Goal: Task Accomplishment & Management: Use online tool/utility

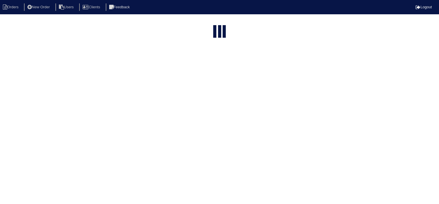
select select "15"
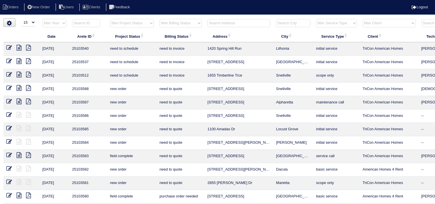
click at [221, 23] on input "text" at bounding box center [238, 23] width 63 height 8
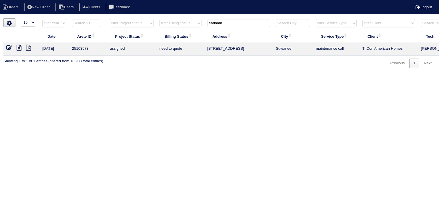
type input "earlham"
click at [17, 48] on icon at bounding box center [19, 48] width 5 height 6
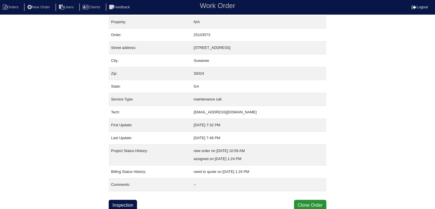
scroll to position [3, 0]
click at [130, 202] on link "Inspection" at bounding box center [123, 204] width 28 height 11
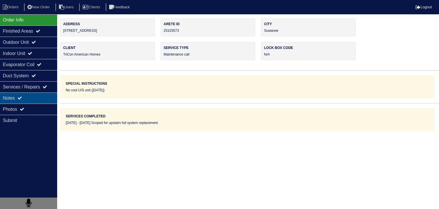
click at [39, 97] on div "Notes" at bounding box center [28, 97] width 57 height 11
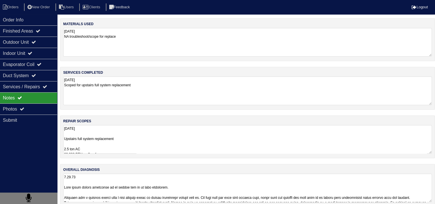
click at [135, 135] on textarea "9.29.25 Upstairs full system replacement 2.5 ton AC 60,000 BTU up flow furnace …" at bounding box center [247, 139] width 368 height 29
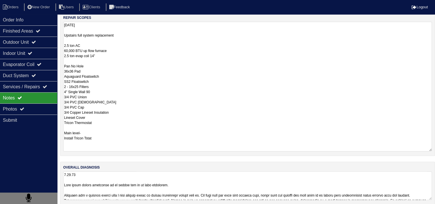
scroll to position [109, 0]
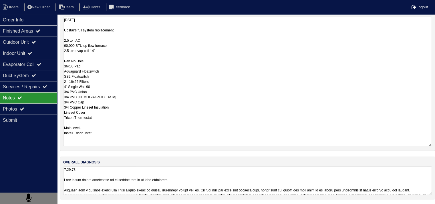
click at [146, 193] on textarea at bounding box center [247, 180] width 368 height 29
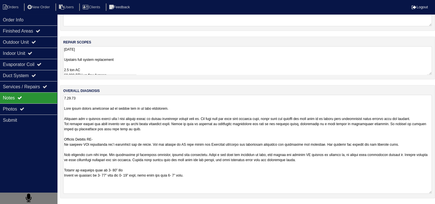
scroll to position [78, 0]
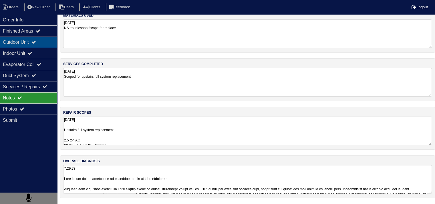
click at [8, 39] on div "Outdoor Unit" at bounding box center [28, 42] width 57 height 11
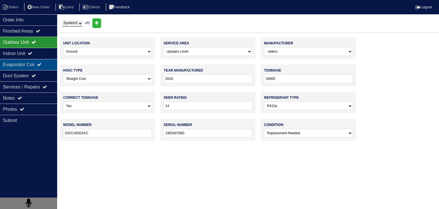
click at [18, 65] on div "Evaporator Coil" at bounding box center [28, 64] width 57 height 11
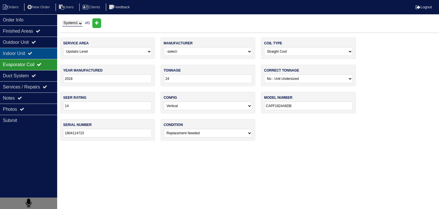
click at [17, 53] on div "Indoor Unit" at bounding box center [28, 53] width 57 height 11
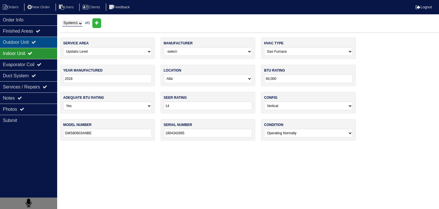
click at [17, 42] on div "Outdoor Unit" at bounding box center [28, 42] width 57 height 11
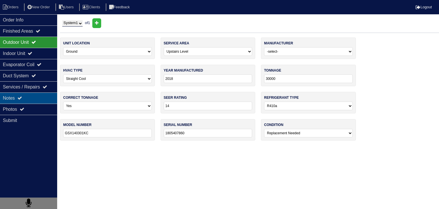
click at [36, 102] on div "Notes" at bounding box center [28, 97] width 57 height 11
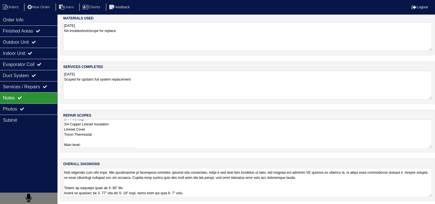
scroll to position [7, 0]
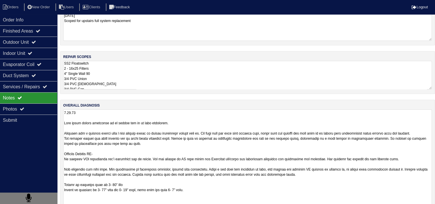
scroll to position [78, 0]
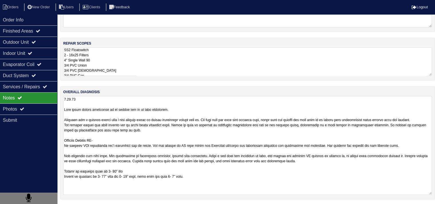
click at [158, 162] on textarea at bounding box center [247, 145] width 368 height 99
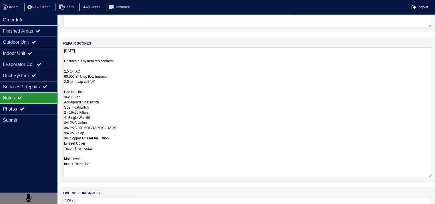
click at [89, 60] on textarea "9.29.25 Upstairs full system replacement 2.5 ton AC 60,000 BTU up flow furnace …" at bounding box center [247, 112] width 368 height 130
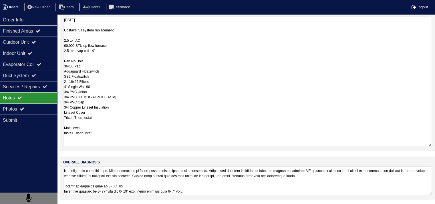
scroll to position [7, 0]
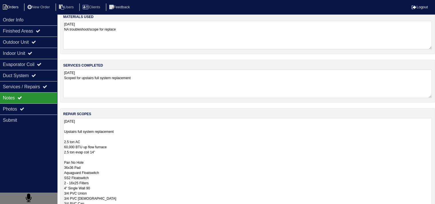
click at [11, 7] on li "Orders" at bounding box center [11, 7] width 23 height 8
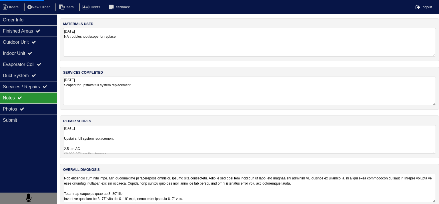
select select "15"
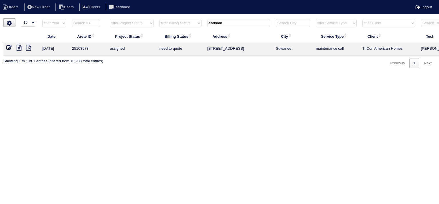
drag, startPoint x: 233, startPoint y: 25, endPoint x: 155, endPoint y: 25, distance: 77.7
click at [155, 25] on tr "filter Year -- Any Year -- 2025 2024 2023 2022 2021 2020 2019 filter Project St…" at bounding box center [250, 25] width 495 height 12
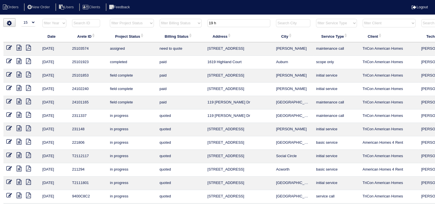
type input "19 h"
click at [19, 46] on icon at bounding box center [19, 48] width 5 height 6
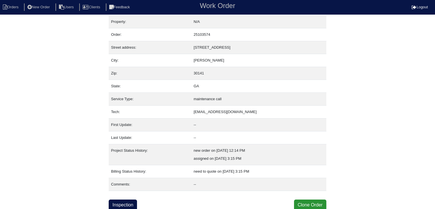
scroll to position [3, 0]
click at [121, 203] on link "Inspection" at bounding box center [123, 204] width 28 height 11
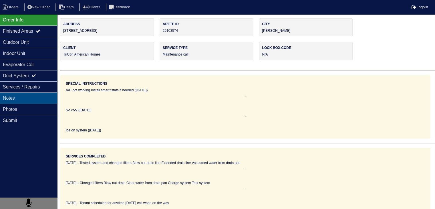
click at [31, 101] on div "Notes" at bounding box center [28, 97] width 57 height 11
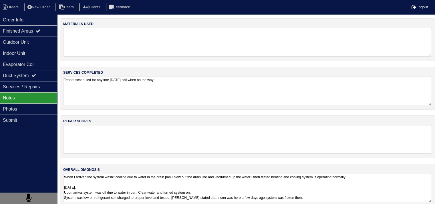
click at [128, 97] on textarea "Tenant scheduled for anytime tomorrow call when on the way" at bounding box center [247, 91] width 368 height 29
click at [15, 4] on li "Orders" at bounding box center [11, 7] width 23 height 8
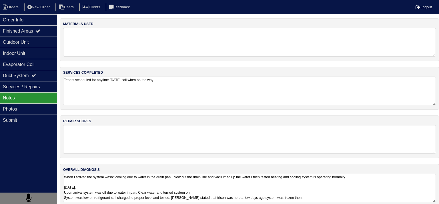
select select "15"
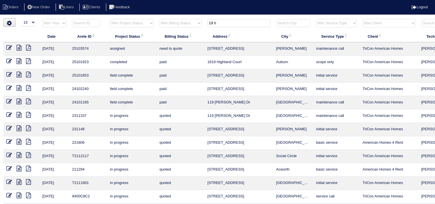
drag, startPoint x: 229, startPoint y: 25, endPoint x: 195, endPoint y: 25, distance: 34.3
click at [195, 25] on tr "filter Year -- Any Year -- 2025 2024 2023 2022 2021 2020 2019 filter Project St…" at bounding box center [250, 25] width 495 height 12
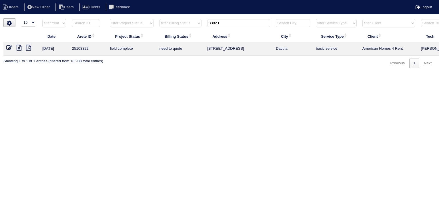
type input "3382 f"
click at [20, 48] on icon at bounding box center [19, 48] width 5 height 6
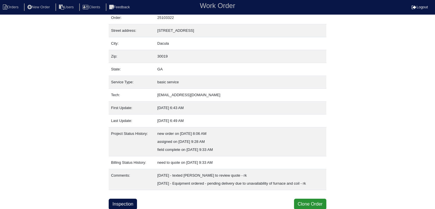
scroll to position [27, 0]
click at [115, 200] on link "Inspection" at bounding box center [123, 203] width 28 height 11
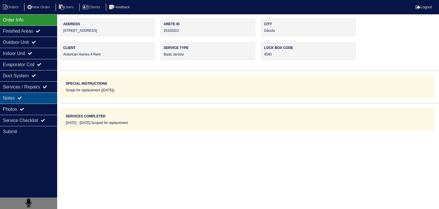
click at [37, 100] on div "Notes" at bounding box center [28, 97] width 57 height 11
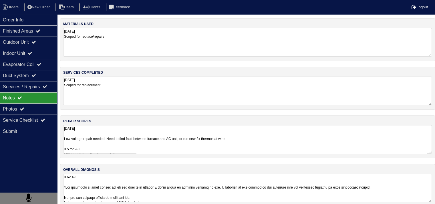
click at [105, 141] on textarea "9.10.25 Low voltage repair needed. Need to find fault between furnace and AC un…" at bounding box center [247, 139] width 368 height 29
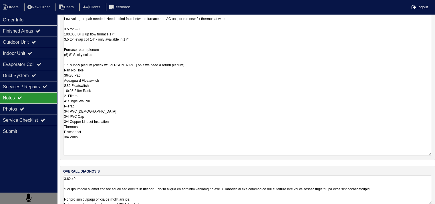
scroll to position [129, 0]
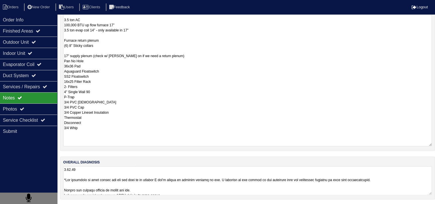
drag, startPoint x: 63, startPoint y: 138, endPoint x: 128, endPoint y: 148, distance: 65.3
click at [128, 148] on div "repair scopes 9.10.25 Low voltage repair needed. Need to find fault between fur…" at bounding box center [247, 68] width 375 height 165
click at [157, 89] on textarea "9.10.25 Low voltage repair needed. Need to find fault between furnace and AC un…" at bounding box center [247, 71] width 368 height 150
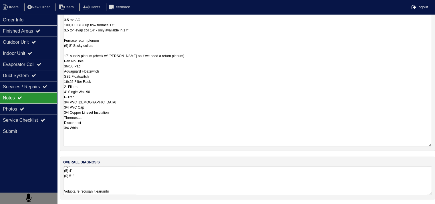
scroll to position [7, 0]
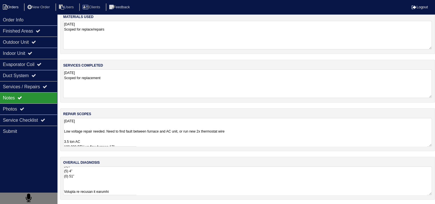
click at [21, 5] on li "Orders" at bounding box center [11, 7] width 23 height 8
select select "15"
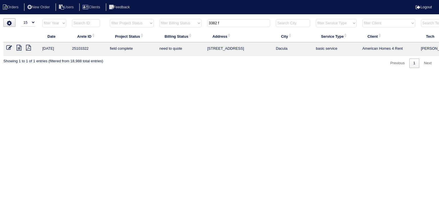
drag, startPoint x: 231, startPoint y: 24, endPoint x: 183, endPoint y: 23, distance: 47.1
click at [183, 23] on tr "filter Year -- Any Year -- 2025 2024 2023 2022 2021 2020 2019 filter Project St…" at bounding box center [250, 25] width 495 height 12
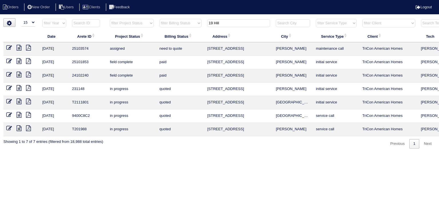
type input "19 Hill"
click at [19, 48] on icon at bounding box center [19, 48] width 5 height 6
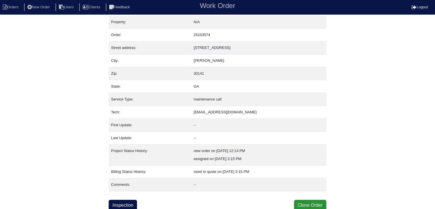
scroll to position [3, 0]
click at [124, 204] on link "Inspection" at bounding box center [123, 204] width 28 height 11
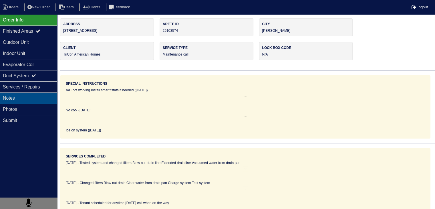
click at [36, 101] on div "Notes" at bounding box center [28, 97] width 57 height 11
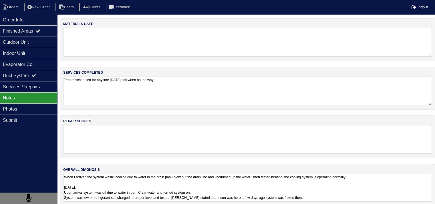
click at [134, 187] on textarea "When I arrived the system wasn't cooling due to water in the drain pan I blew o…" at bounding box center [247, 188] width 368 height 28
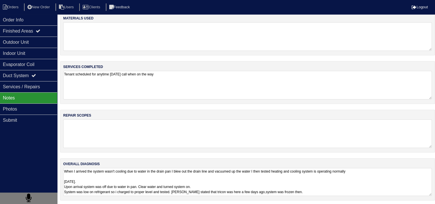
scroll to position [7, 0]
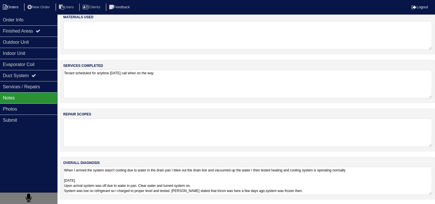
click at [18, 7] on li "Orders" at bounding box center [11, 7] width 23 height 8
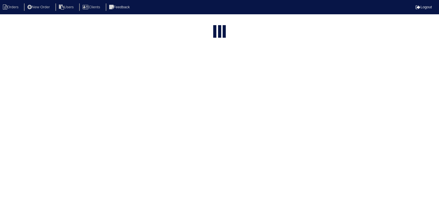
select select "15"
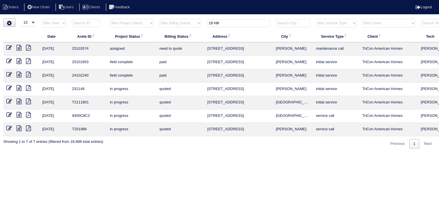
click at [215, 23] on input "19 Hill" at bounding box center [238, 23] width 63 height 8
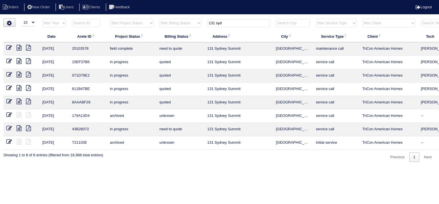
type input "131 syd"
click at [19, 48] on icon at bounding box center [19, 48] width 5 height 6
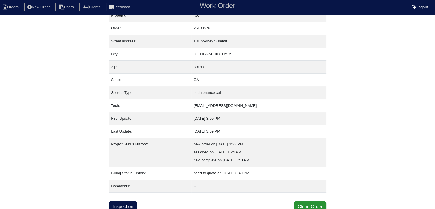
scroll to position [11, 0]
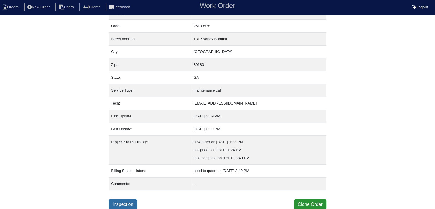
click at [128, 203] on link "Inspection" at bounding box center [123, 204] width 28 height 11
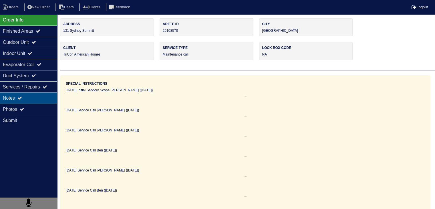
click at [35, 97] on div "Notes" at bounding box center [28, 97] width 57 height 11
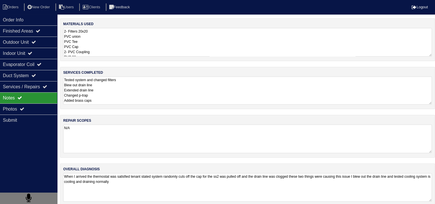
click at [105, 92] on textarea "Tested system and changed filters Blew out drain line Extended drain line Chang…" at bounding box center [247, 91] width 368 height 28
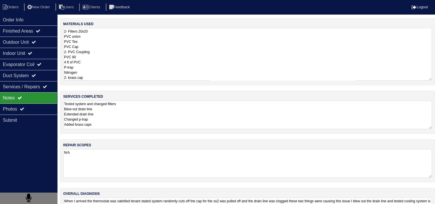
click at [109, 50] on textarea "2- Filters 20x20 PVC union PVC Tee PVC Cap 2- PVC Coupling PVC 90 4 ft of PVC P…" at bounding box center [247, 54] width 368 height 53
click at [42, 20] on div "Order Info" at bounding box center [28, 19] width 57 height 11
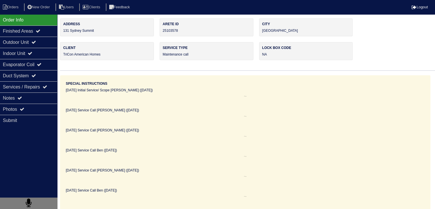
scroll to position [11, 0]
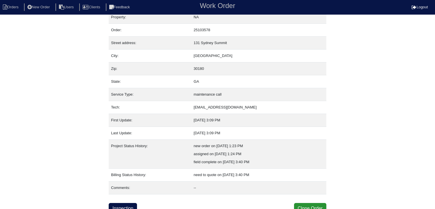
scroll to position [11, 0]
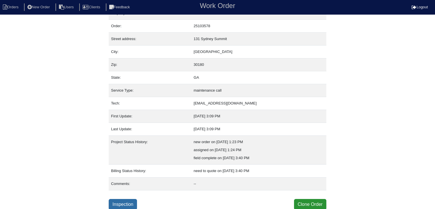
click at [121, 204] on link "Inspection" at bounding box center [123, 204] width 28 height 11
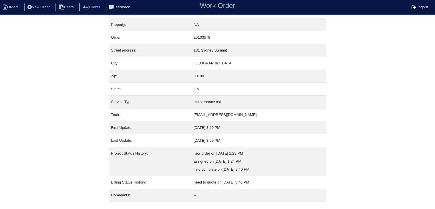
select select "0"
select select "[PERSON_NAME]"
select select "1"
select select "0"
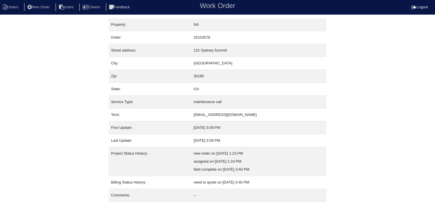
select select "1"
select select "0"
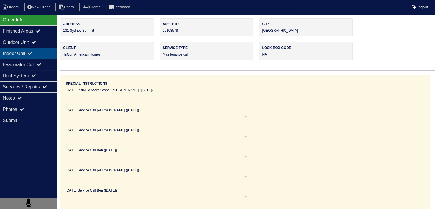
click at [20, 56] on div "Indoor Unit" at bounding box center [28, 53] width 57 height 11
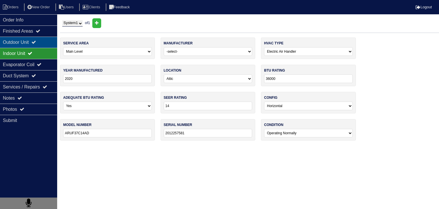
click at [20, 42] on div "Outdoor Unit" at bounding box center [28, 42] width 57 height 11
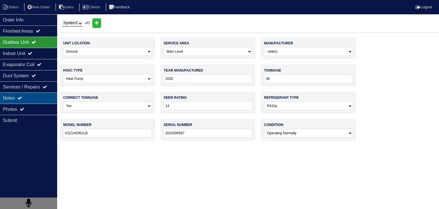
click at [19, 101] on div "Notes" at bounding box center [28, 97] width 57 height 11
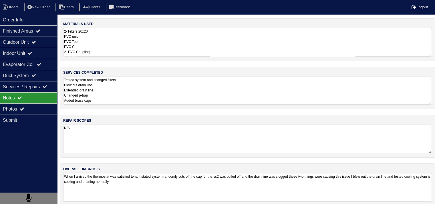
click at [105, 92] on textarea "Tested system and changed filters Blew out drain line Extended drain line Chang…" at bounding box center [247, 91] width 368 height 28
click at [109, 49] on textarea "2- Filters 20x20 PVC union PVC Tee PVC Cap 2- PVC Coupling PVC 90 4 ft of PVC P…" at bounding box center [247, 42] width 368 height 29
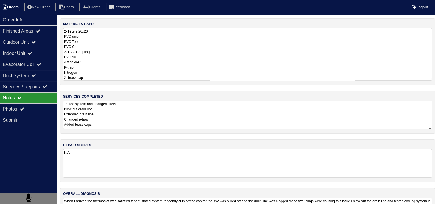
click at [12, 8] on li "Orders" at bounding box center [11, 7] width 23 height 8
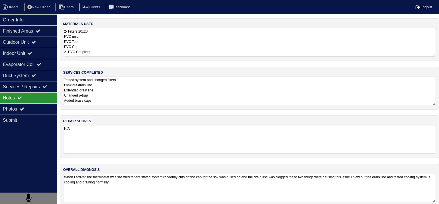
select select "15"
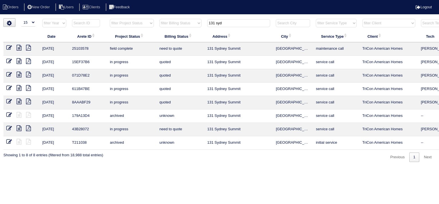
drag, startPoint x: 235, startPoint y: 22, endPoint x: 167, endPoint y: 19, distance: 67.8
click at [171, 20] on tr "filter Year -- Any Year -- 2025 2024 2023 2022 2021 2020 2019 filter Project St…" at bounding box center [250, 25] width 495 height 12
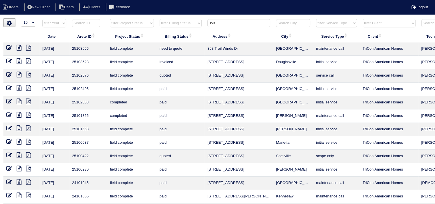
type input "353"
click at [19, 47] on icon at bounding box center [19, 48] width 5 height 6
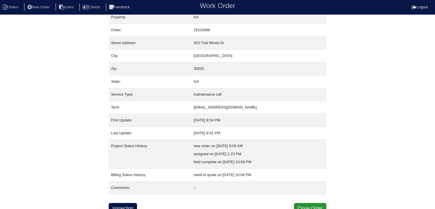
scroll to position [11, 0]
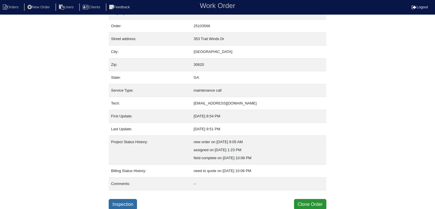
click at [122, 203] on link "Inspection" at bounding box center [123, 204] width 28 height 11
click at [117, 200] on link "Inspection" at bounding box center [123, 204] width 28 height 11
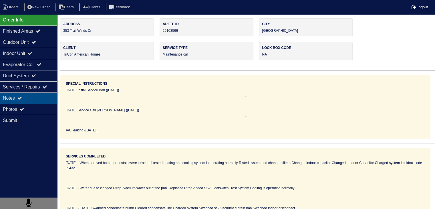
click at [35, 101] on div "Notes" at bounding box center [28, 97] width 57 height 11
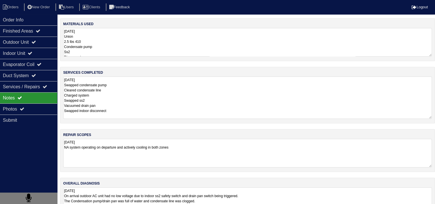
click at [125, 99] on textarea "[DATE] Swapped condensate pump Cleared condensate line Charged system Swapped s…" at bounding box center [247, 98] width 368 height 42
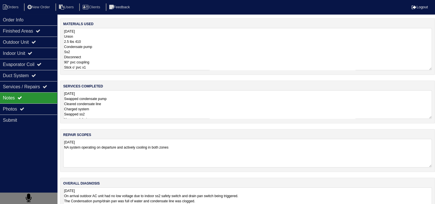
click at [125, 39] on textarea "[DATE] Union 2.5 lbs 410 Condensate pump Ss2 Disconnect 90° pvc coupling Stick …" at bounding box center [247, 49] width 368 height 42
click at [7, 6] on icon at bounding box center [5, 7] width 4 height 5
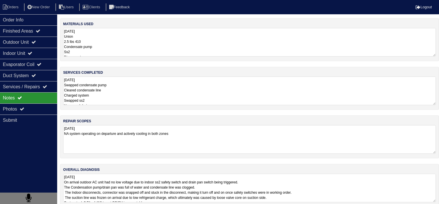
select select "15"
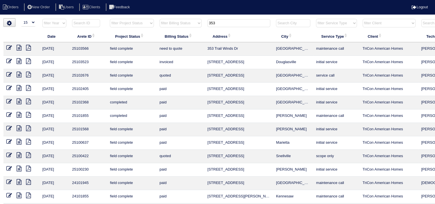
drag, startPoint x: 223, startPoint y: 23, endPoint x: 184, endPoint y: 21, distance: 39.5
click at [184, 22] on tr "filter Year -- Any Year -- 2025 2024 2023 2022 2021 2020 2019 filter Project St…" at bounding box center [250, 25] width 495 height 12
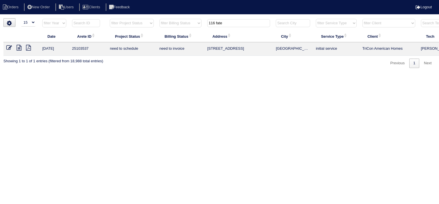
type input "116 fate"
click at [20, 49] on icon at bounding box center [19, 48] width 5 height 6
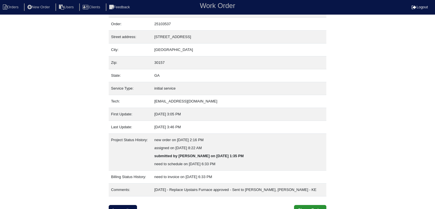
scroll to position [19, 0]
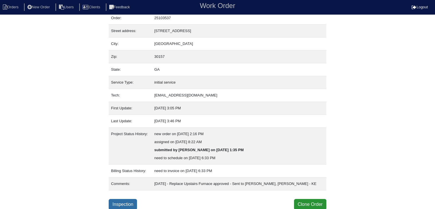
click at [124, 201] on link "Inspection" at bounding box center [123, 204] width 28 height 11
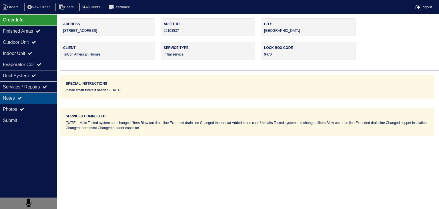
click at [42, 98] on div "Notes" at bounding box center [28, 97] width 57 height 11
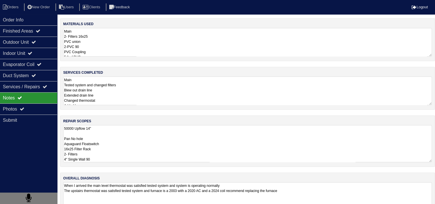
scroll to position [0, 0]
drag, startPoint x: 64, startPoint y: 128, endPoint x: 112, endPoint y: 175, distance: 67.7
click at [112, 175] on div "materials used Main 2- Filters 16x25 PVC union 2-PVC 90 PVC Coupling 5 ft of PV…" at bounding box center [247, 119] width 375 height 203
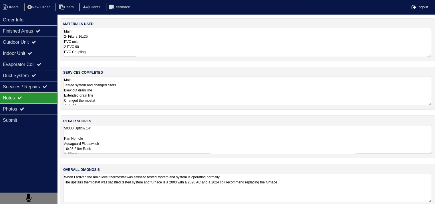
click at [115, 173] on div "overall diagnosis When I arrived the main level thermostat was satisfied tested…" at bounding box center [247, 185] width 375 height 43
click at [118, 143] on textarea "50000 Upflow 14" Pan No hole Aquaguard Floatswitch 16x25 Filter Rack 2- Filters…" at bounding box center [247, 139] width 368 height 29
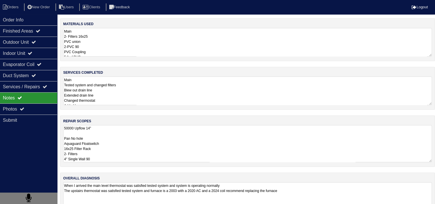
click at [117, 143] on textarea "50000 Upflow 14" Pan No hole Aquaguard Floatswitch 16x25 Filter Rack 2- Filters…" at bounding box center [247, 143] width 368 height 37
